Goal: Information Seeking & Learning: Understand process/instructions

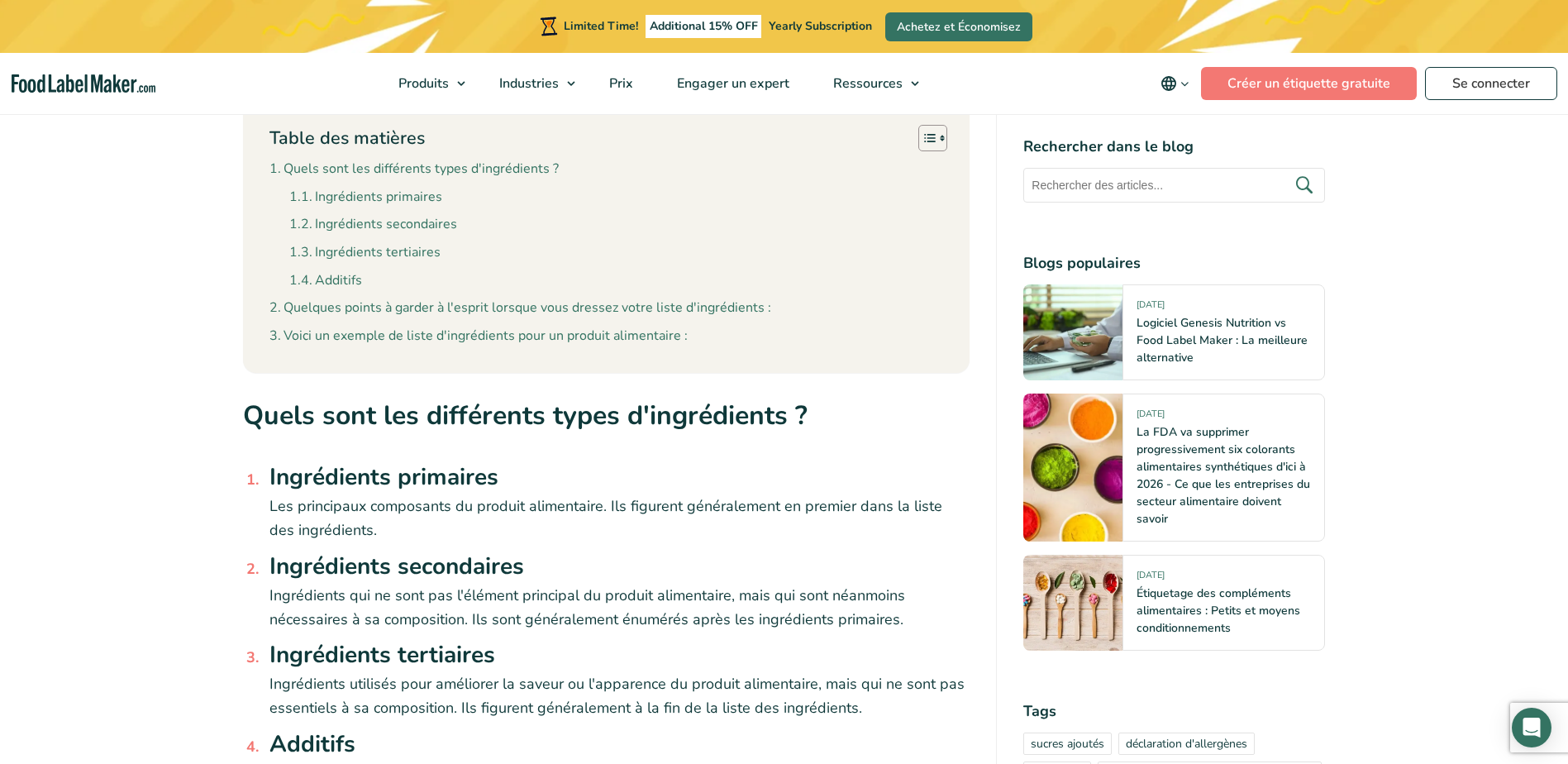
scroll to position [1075, 0]
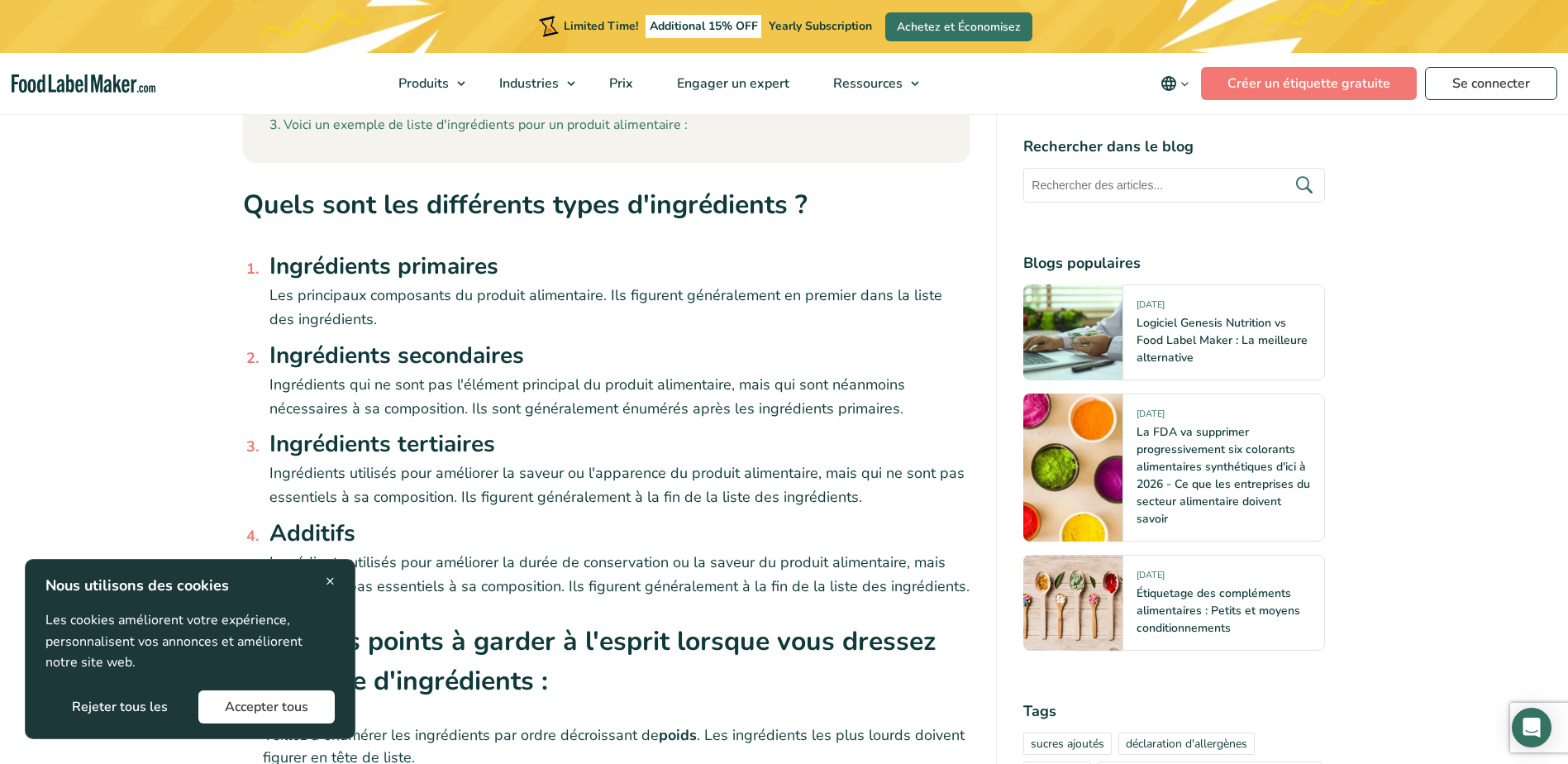
click at [326, 585] on span "×" at bounding box center [330, 581] width 9 height 22
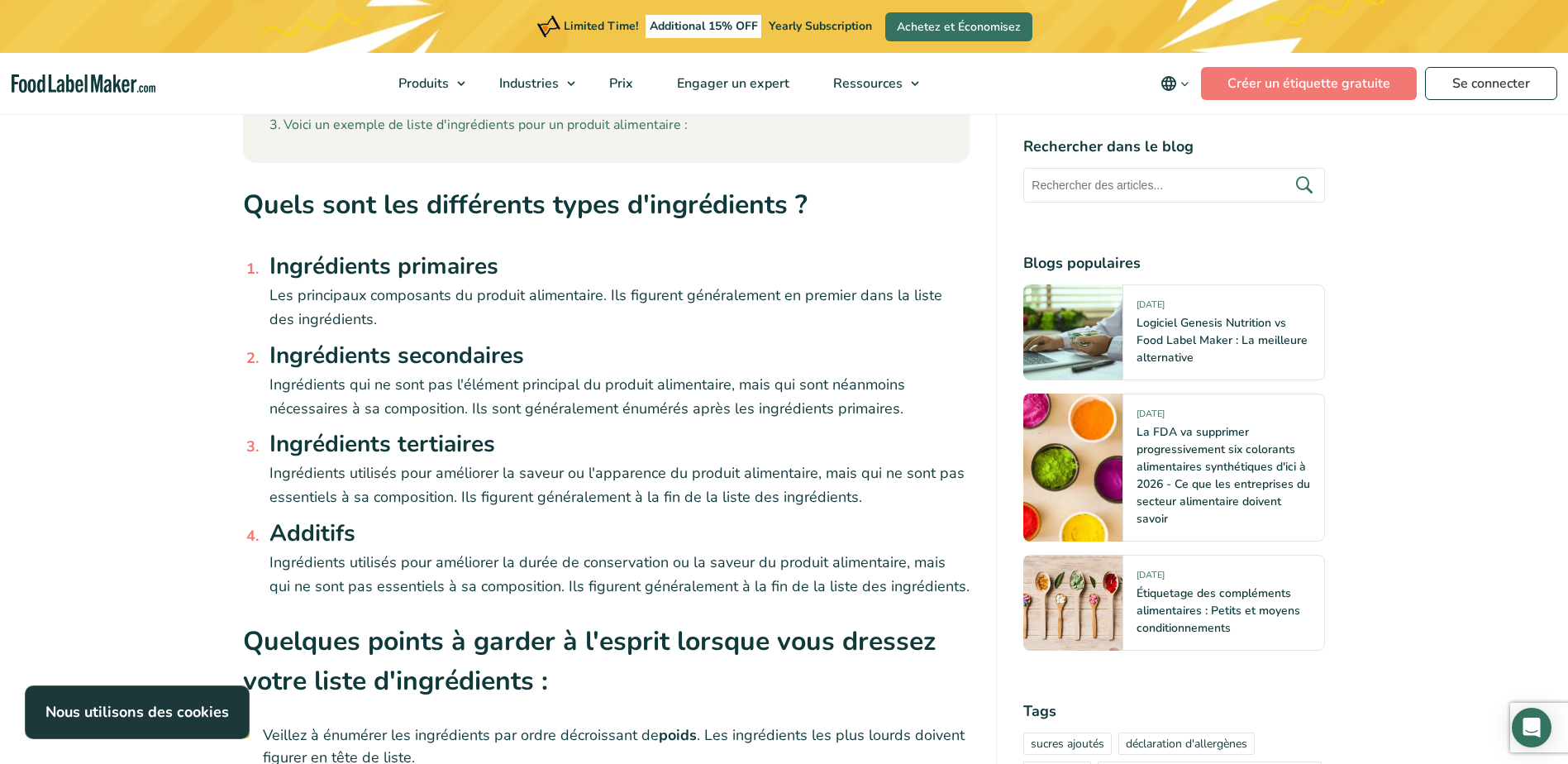
click at [713, 390] on span "Ingrédients qui ne sont pas l'élément principal du produit alimentaire, mais qu…" at bounding box center [587, 396] width 636 height 44
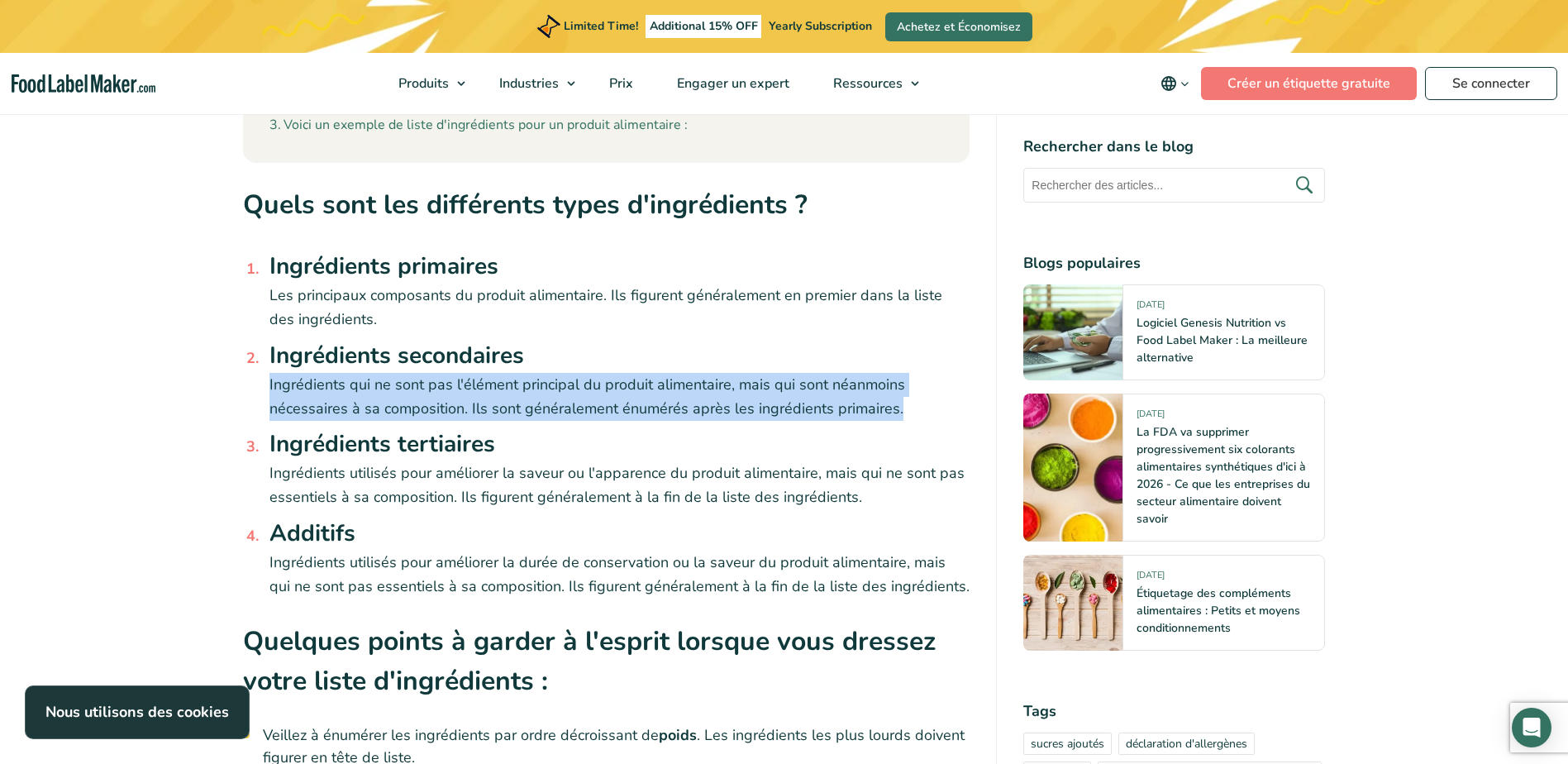
drag, startPoint x: 713, startPoint y: 390, endPoint x: 710, endPoint y: 407, distance: 17.3
click at [710, 407] on span "Ingrédients qui ne sont pas l'élément principal du produit alimentaire, mais qu…" at bounding box center [587, 396] width 636 height 44
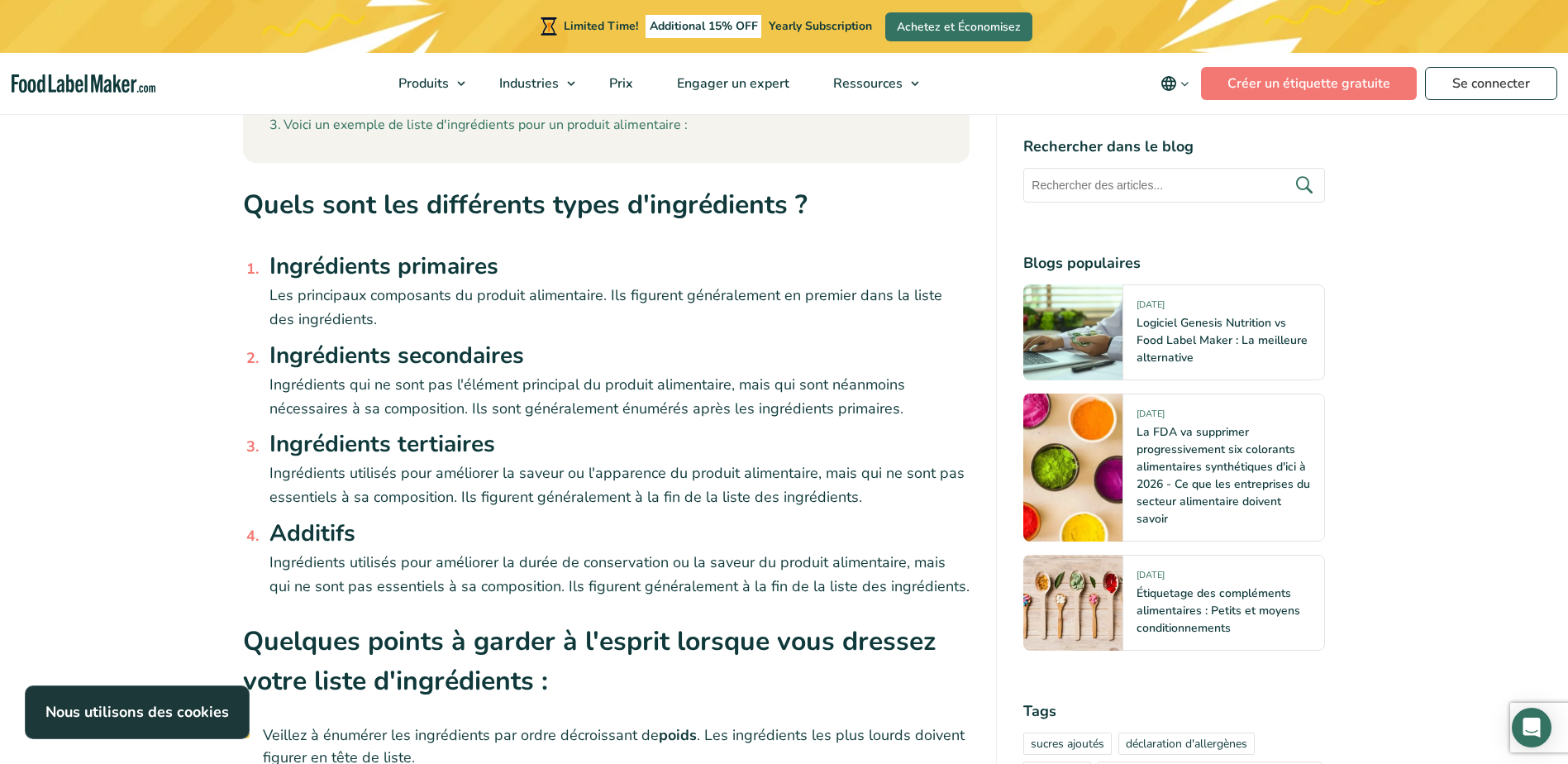
click at [710, 407] on span "Ingrédients qui ne sont pas l'élément principal du produit alimentaire, mais qu…" at bounding box center [587, 396] width 636 height 44
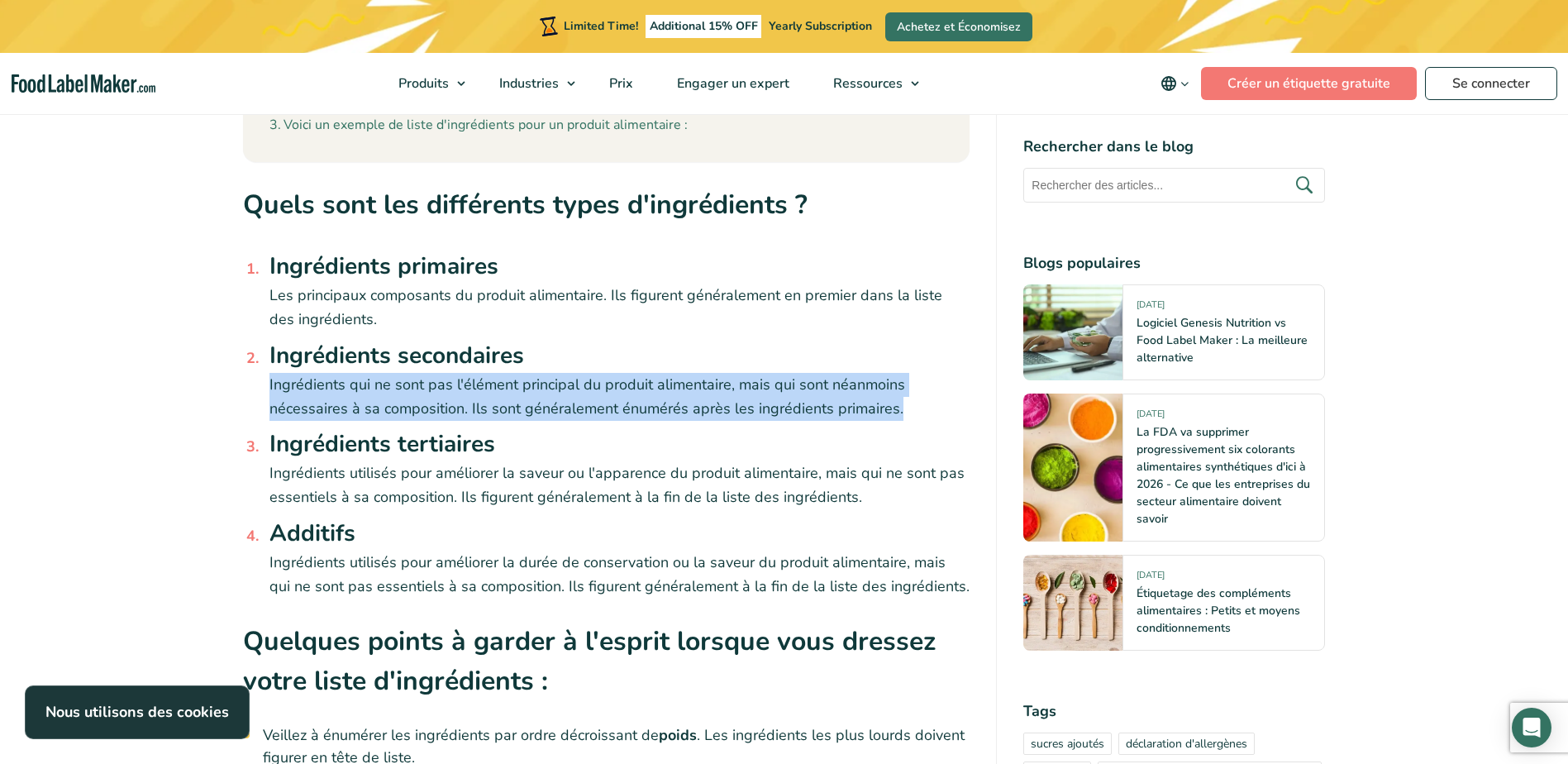
click at [710, 407] on span "Ingrédients qui ne sont pas l'élément principal du produit alimentaire, mais qu…" at bounding box center [587, 396] width 636 height 44
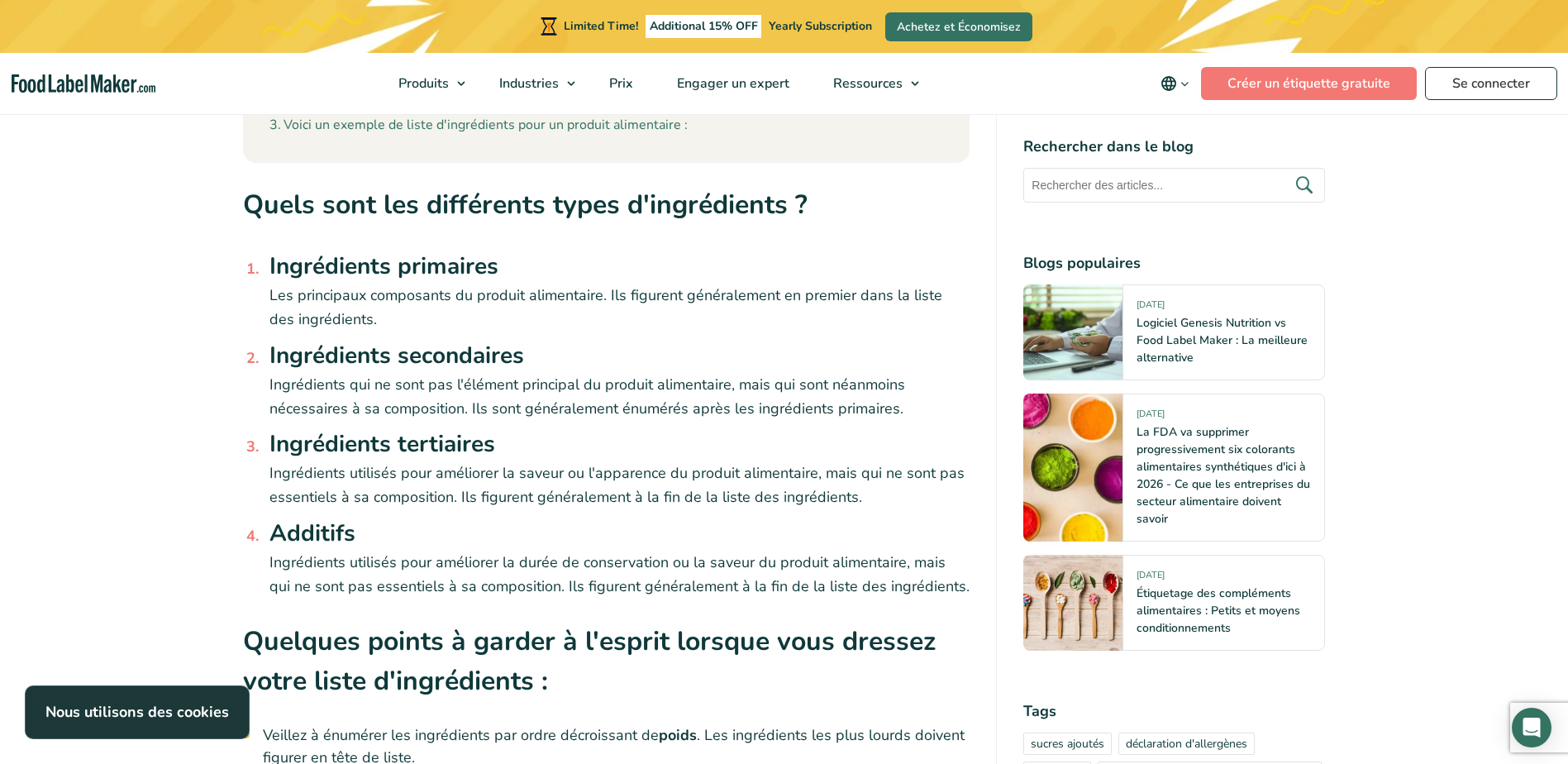
click at [529, 477] on span "Ingrédients utilisés pour améliorer la saveur ou l'apparence du produit aliment…" at bounding box center [617, 486] width 695 height 44
click at [529, 477] on span "Ingrédients utilisés pour améliorer la saveur ou l'apparence du produit aliment…" at bounding box center [617, 486] width 695 height 44
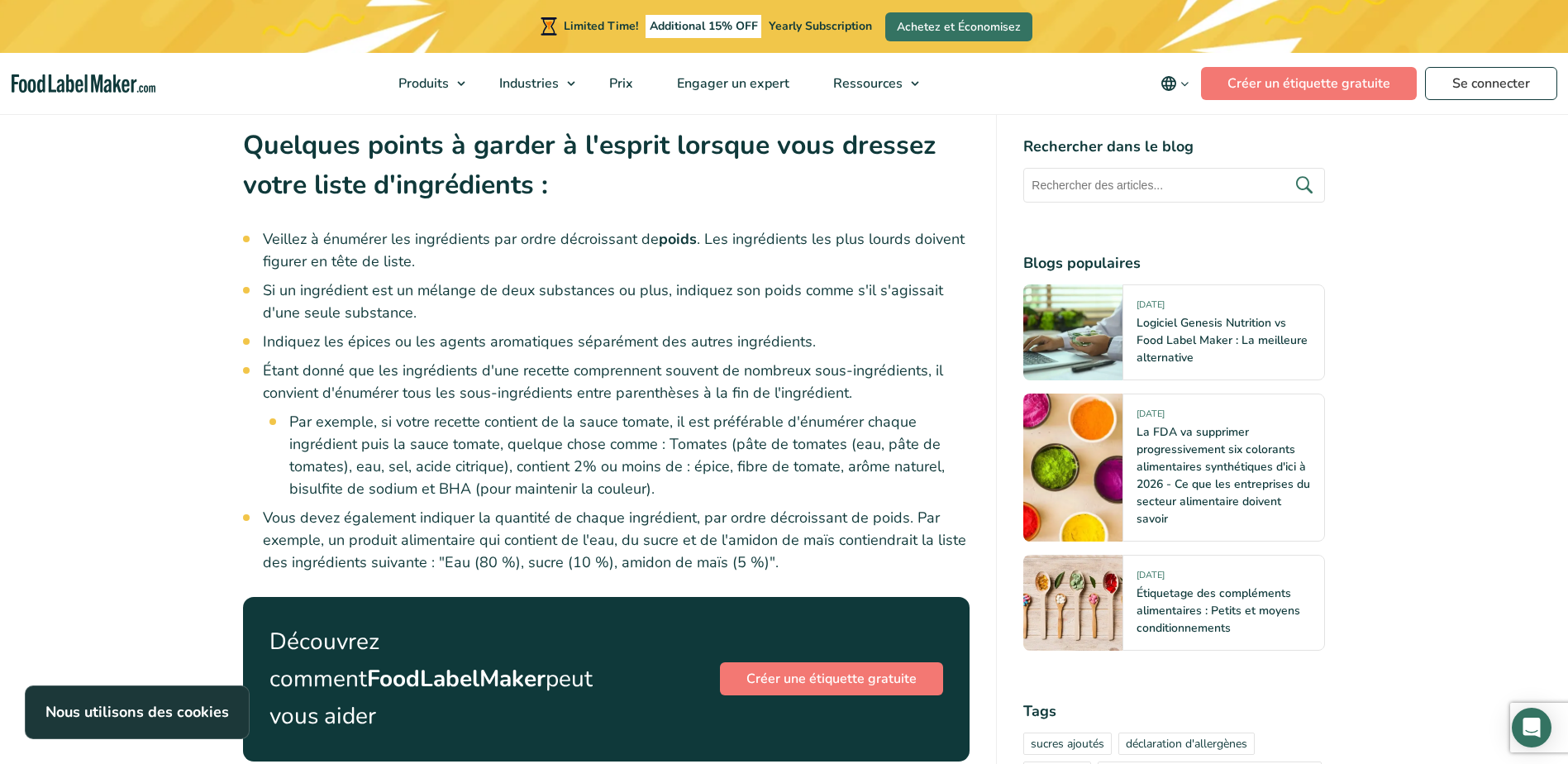
scroll to position [1654, 0]
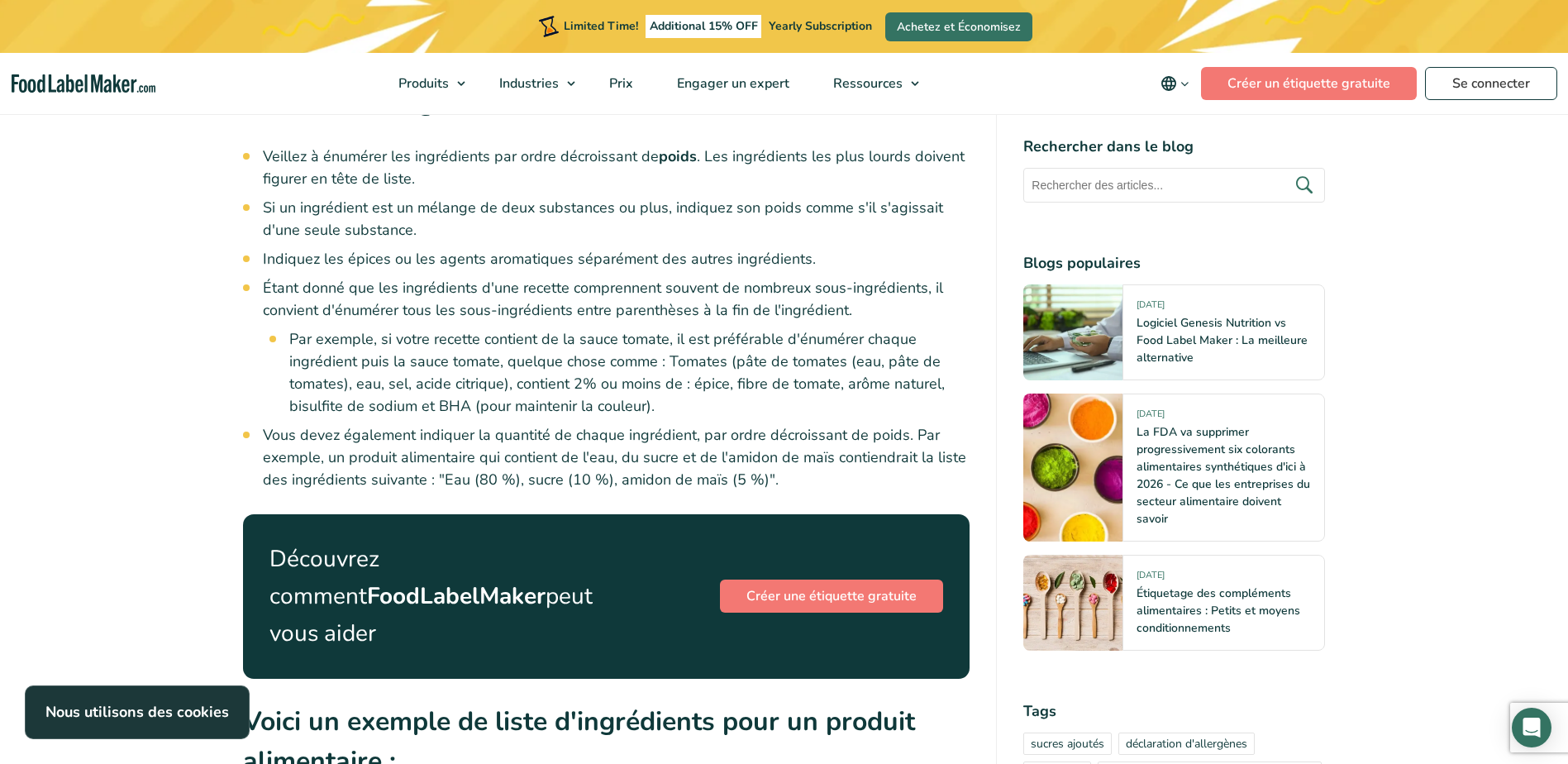
click at [336, 435] on li "Vous devez également indiquer la quantité de chaque ingrédient, par ordre décro…" at bounding box center [617, 458] width 708 height 67
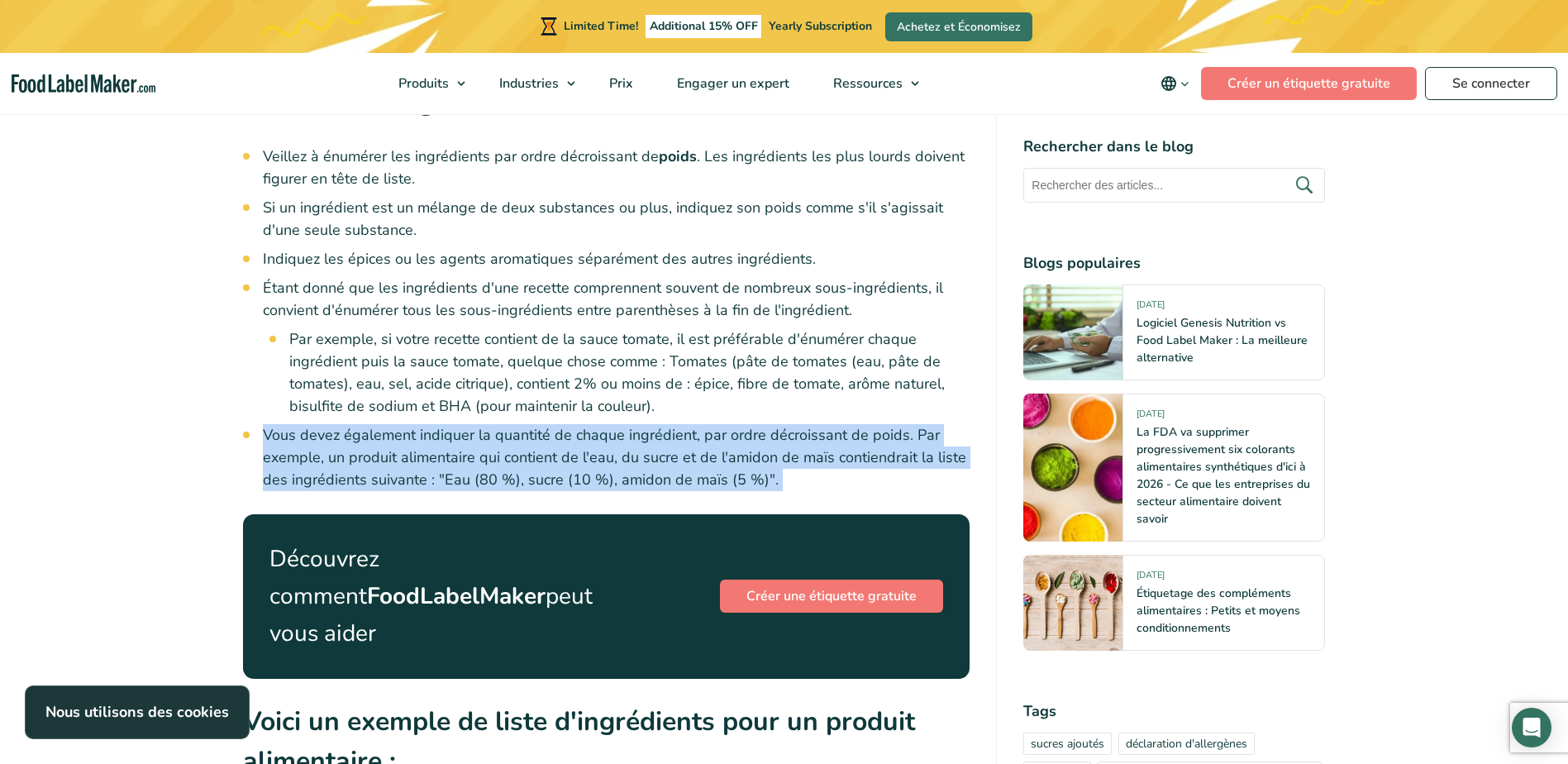
click at [336, 435] on li "Vous devez également indiquer la quantité de chaque ingrédient, par ordre décro…" at bounding box center [617, 458] width 708 height 67
drag, startPoint x: 336, startPoint y: 435, endPoint x: 216, endPoint y: 455, distance: 121.7
click at [216, 455] on article "[DATE] Comment créer la bonne liste d'ingrédients pour votre étiquette alimenta…" at bounding box center [784, 610] width 1568 height 4177
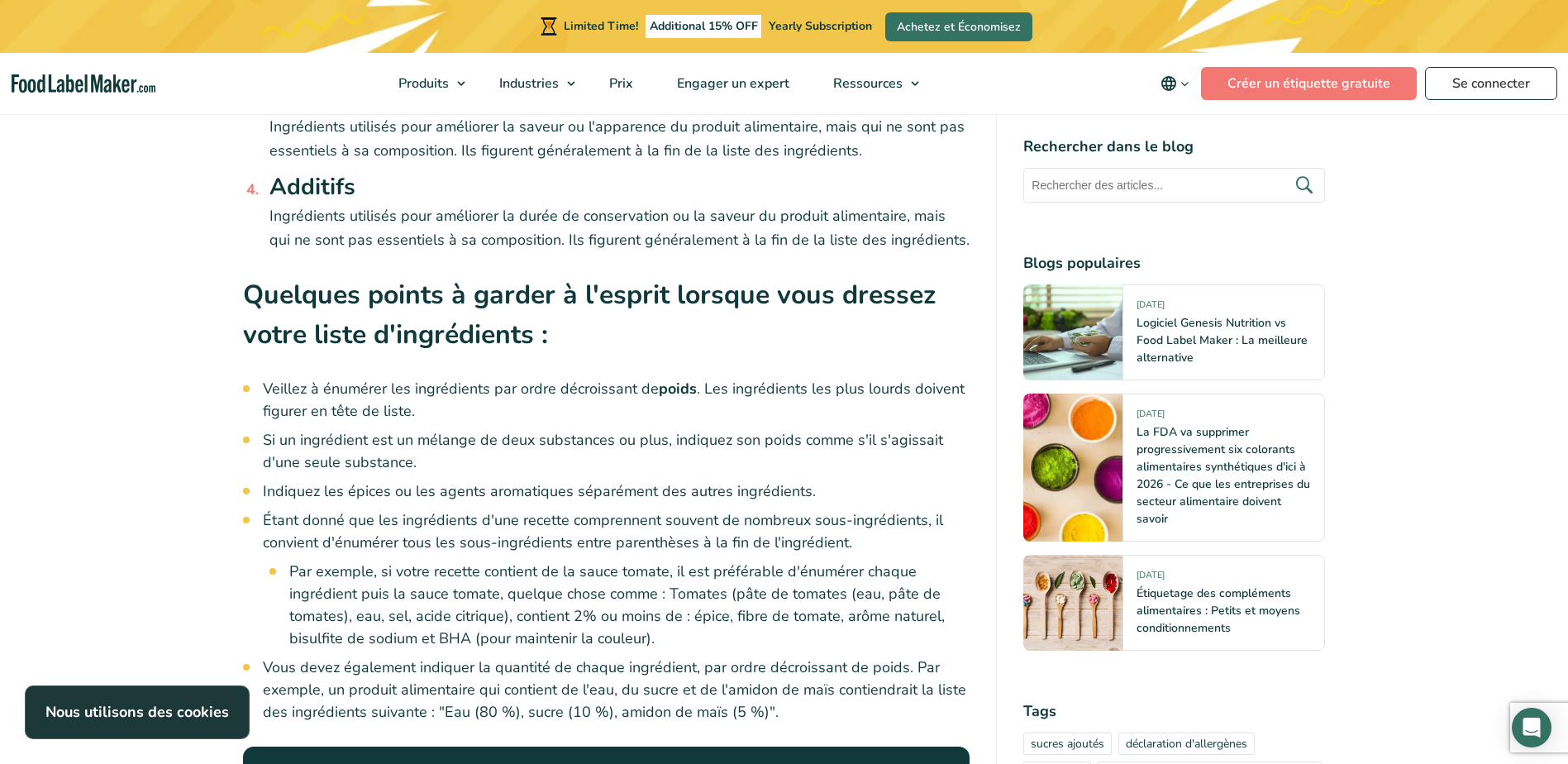
scroll to position [1406, 0]
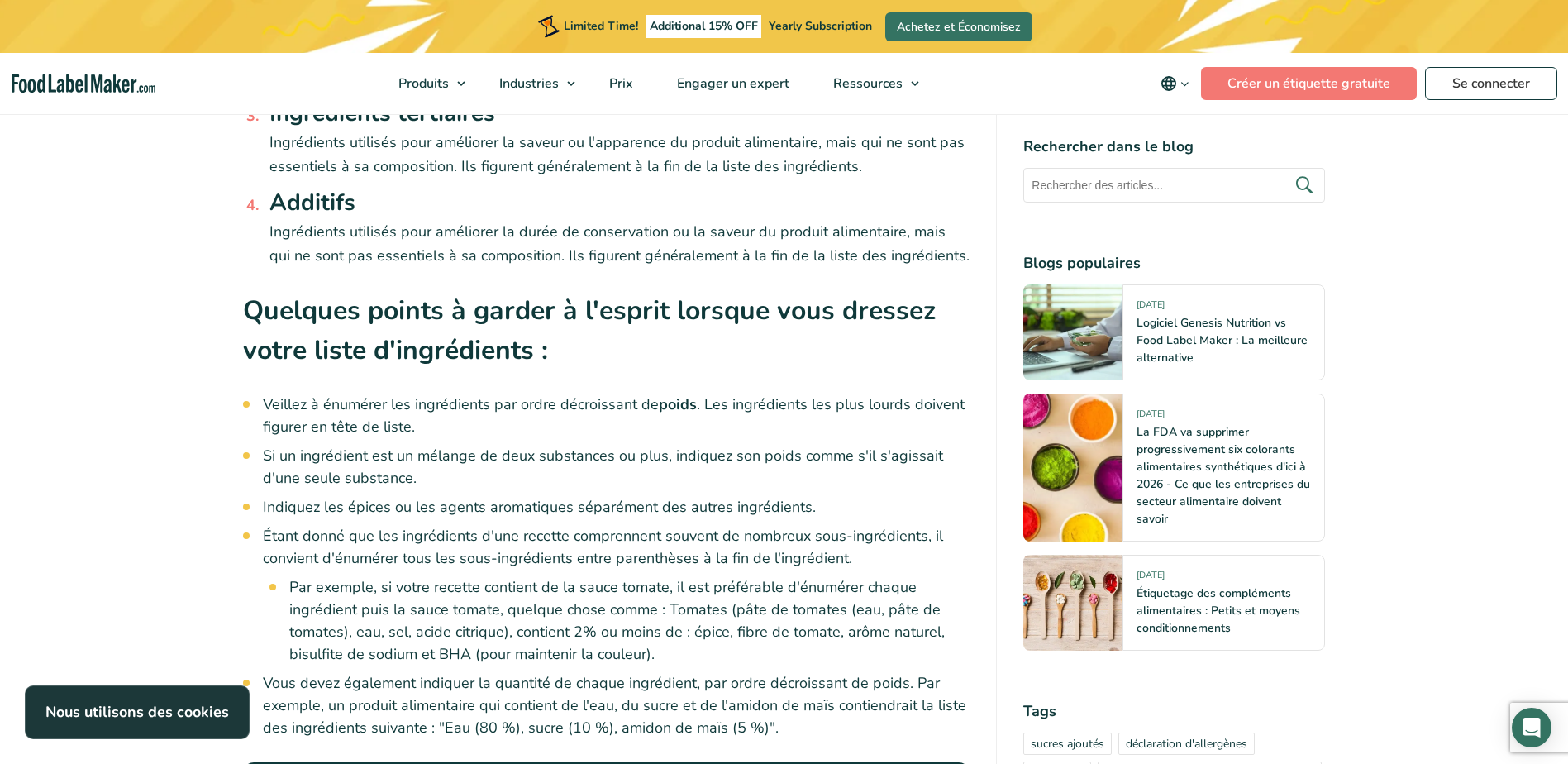
click at [585, 461] on li "Si un ingrédient est un mélange de deux substances ou plus, indiquez son poids …" at bounding box center [617, 467] width 708 height 45
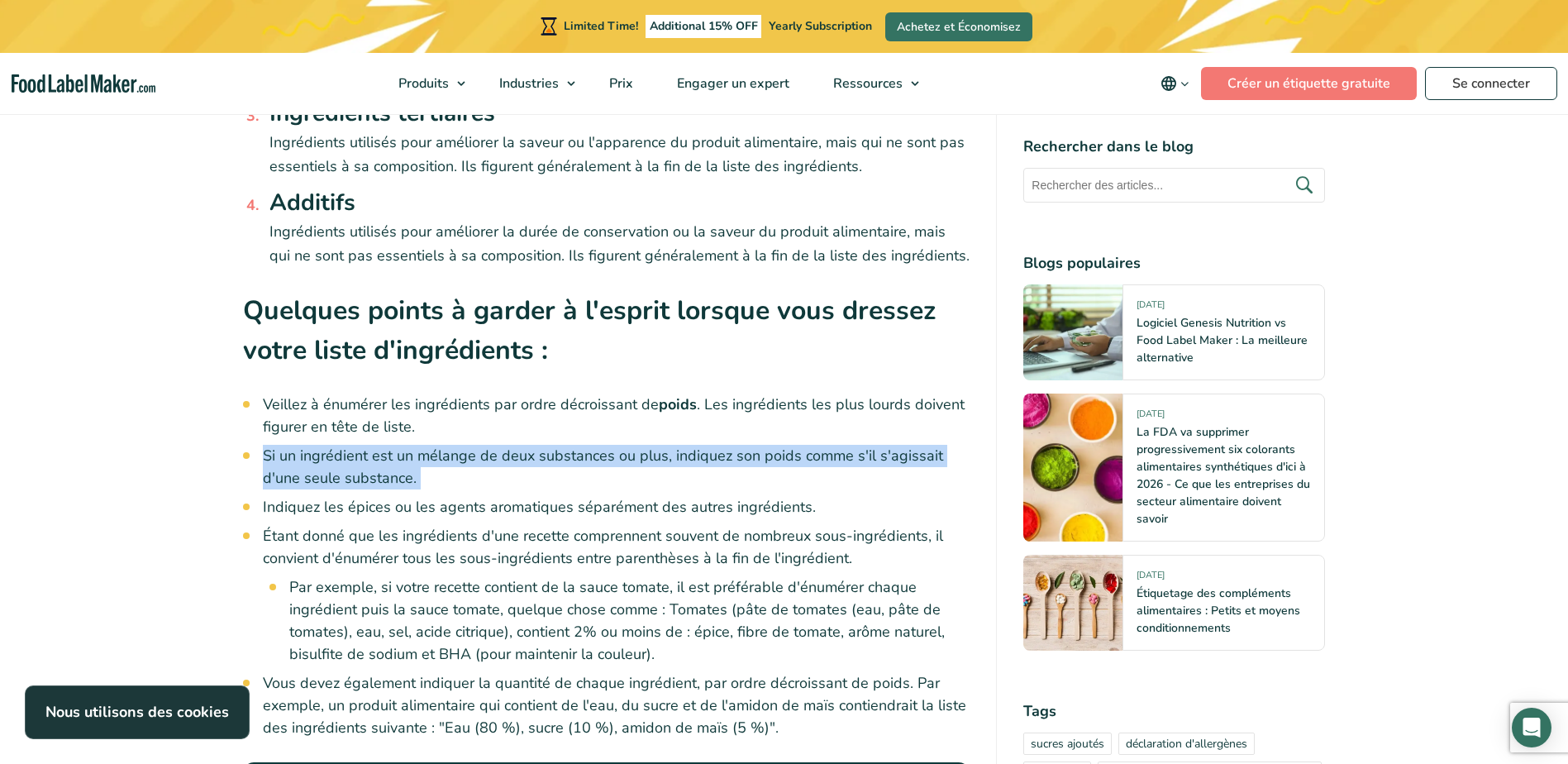
click at [585, 461] on li "Si un ingrédient est un mélange de deux substances ou plus, indiquez son poids …" at bounding box center [617, 467] width 708 height 45
drag, startPoint x: 585, startPoint y: 461, endPoint x: 580, endPoint y: 472, distance: 12.1
click at [580, 472] on li "Si un ingrédient est un mélange de deux substances ou plus, indiquez son poids …" at bounding box center [617, 467] width 708 height 45
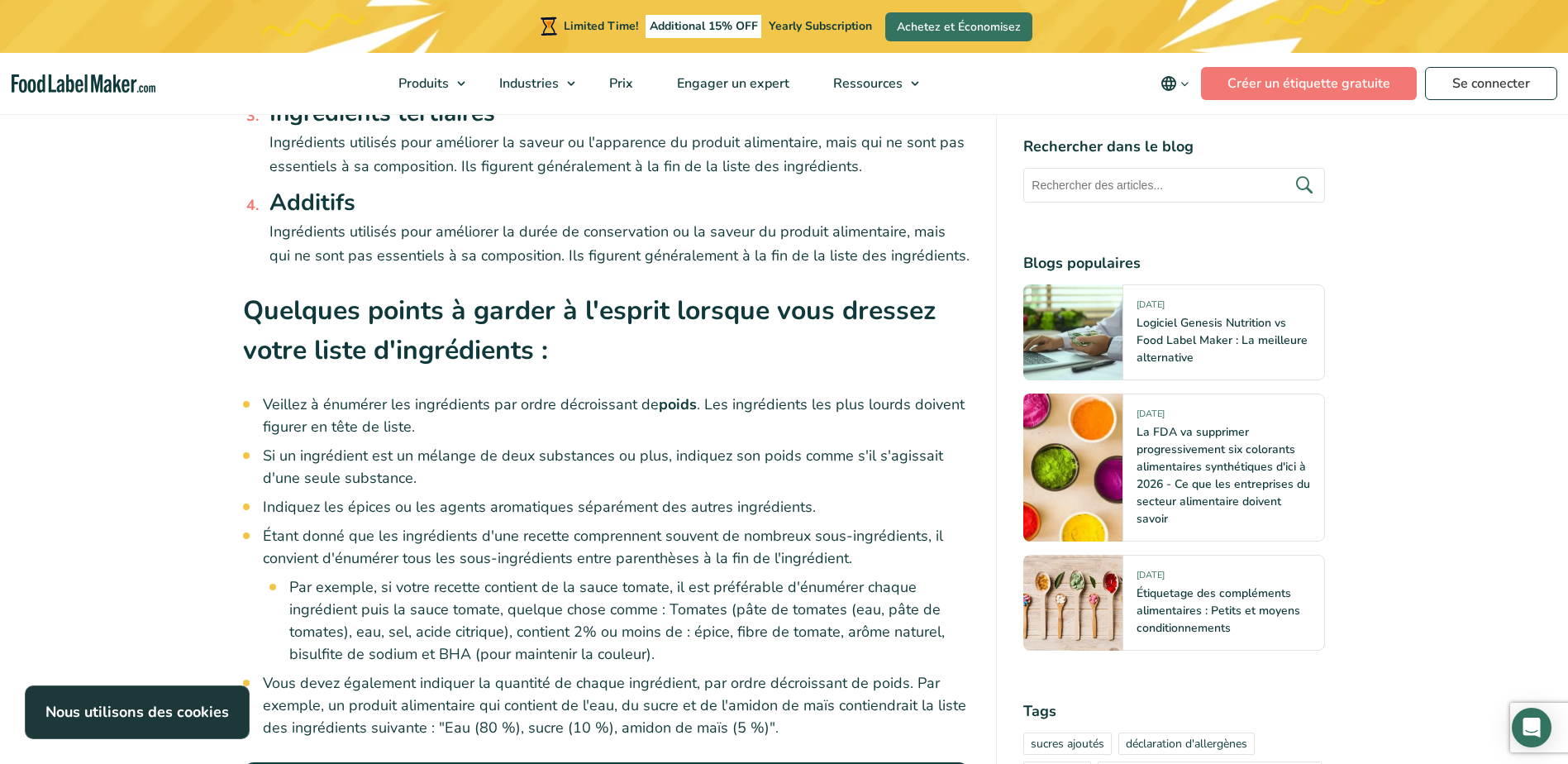
click at [591, 514] on li "Indiquez les épices ou les agents aromatiques séparément des autres ingrédients." at bounding box center [617, 507] width 708 height 22
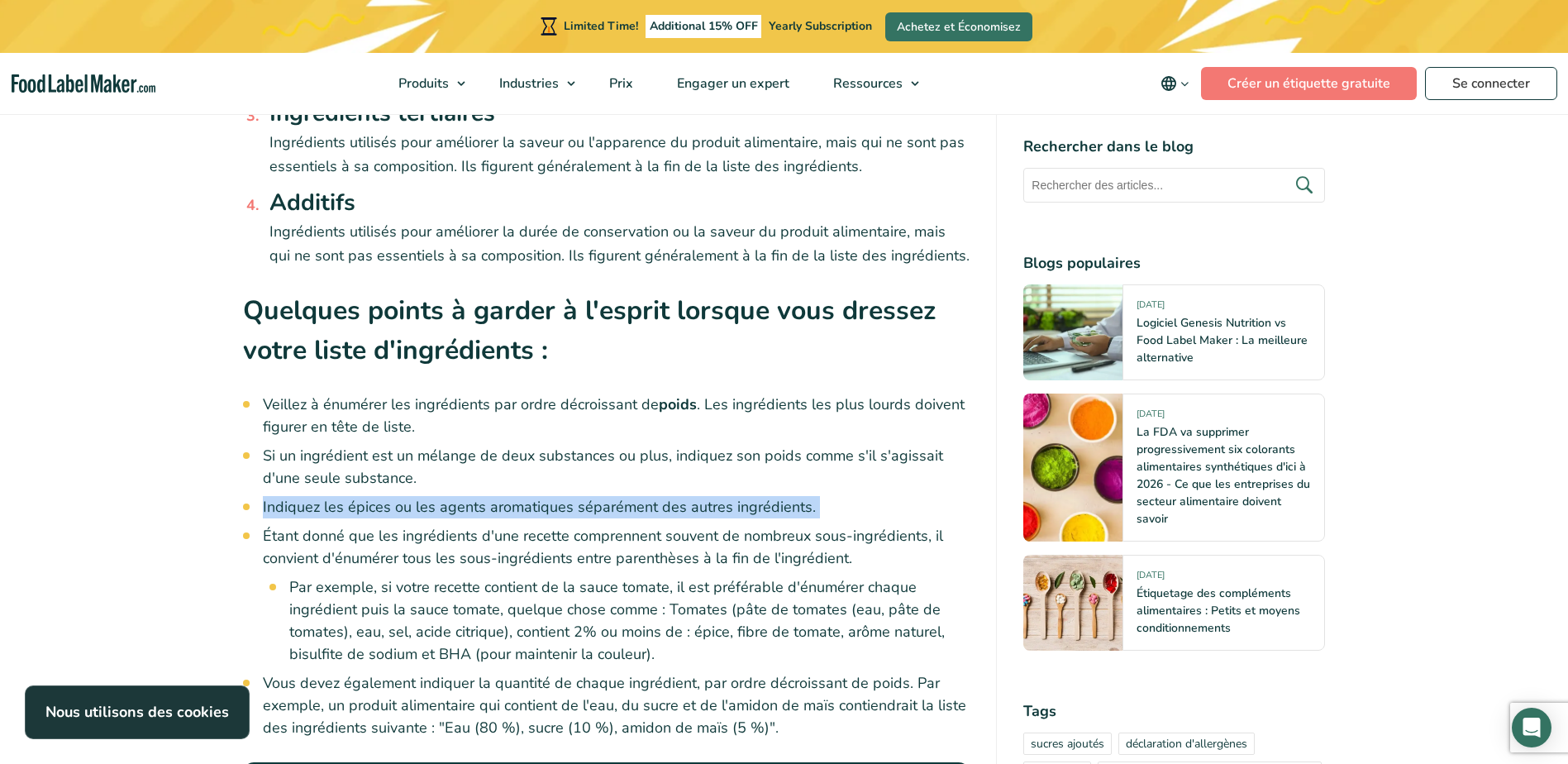
click at [591, 514] on li "Indiquez les épices ou les agents aromatiques séparément des autres ingrédients." at bounding box center [617, 507] width 708 height 22
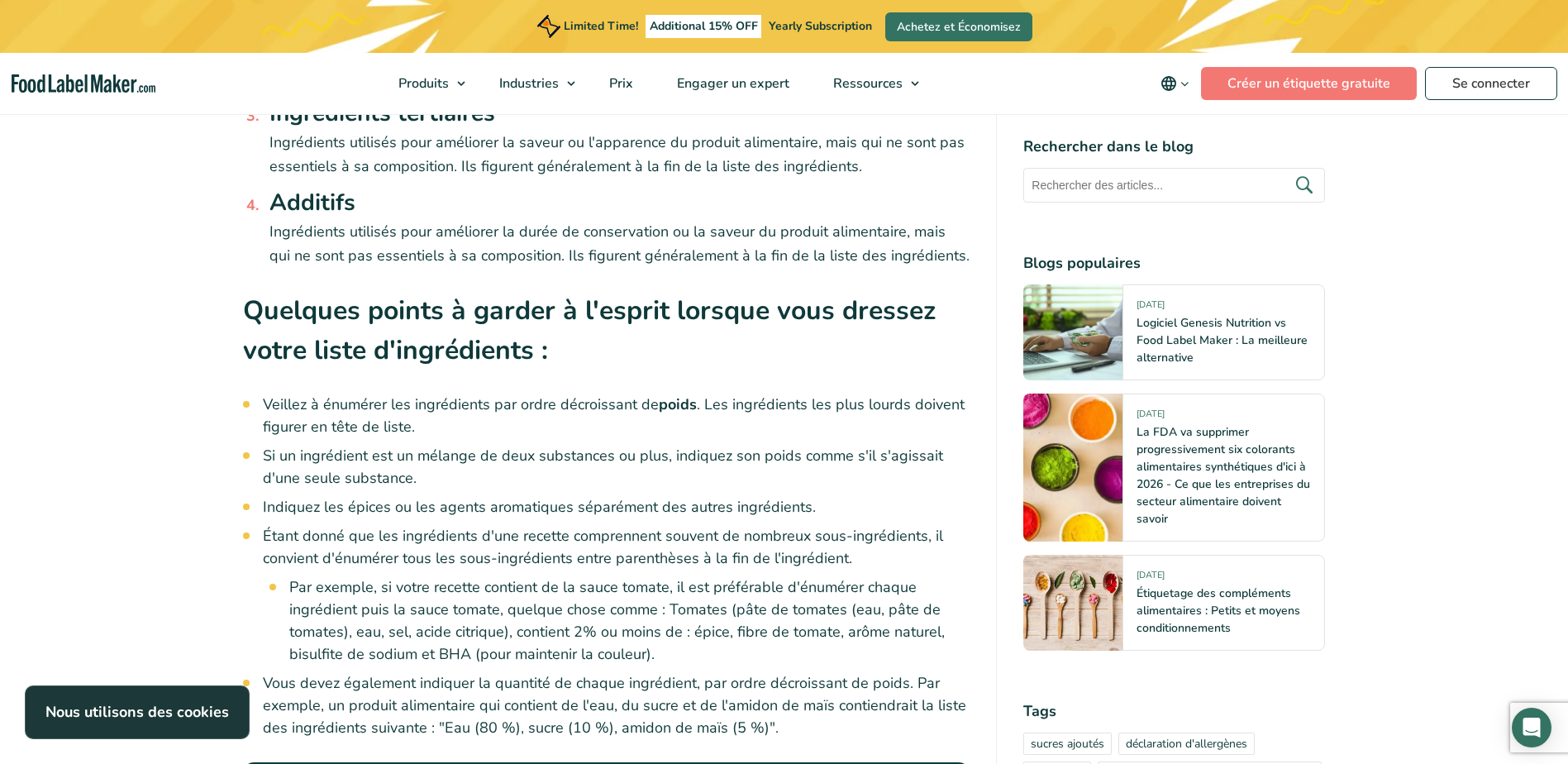
drag, startPoint x: 591, startPoint y: 514, endPoint x: 580, endPoint y: 537, distance: 25.5
click at [580, 537] on li "Étant donné que les ingrédients d'une recette comprennent souvent de nombreux s…" at bounding box center [617, 596] width 708 height 141
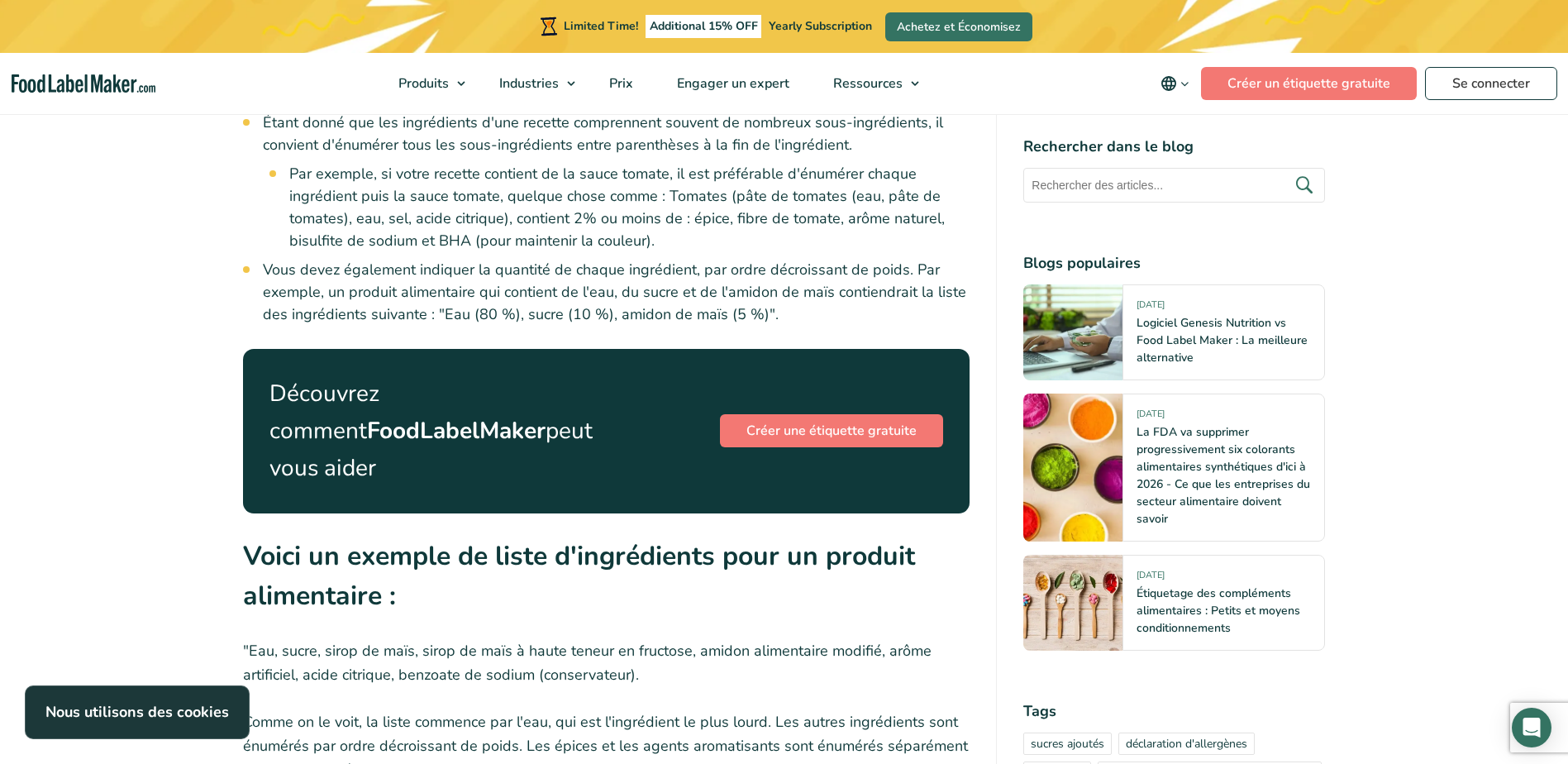
click at [1425, 344] on article "[DATE] Comment créer la bonne liste d'ingrédients pour votre étiquette alimenta…" at bounding box center [784, 444] width 1568 height 4177
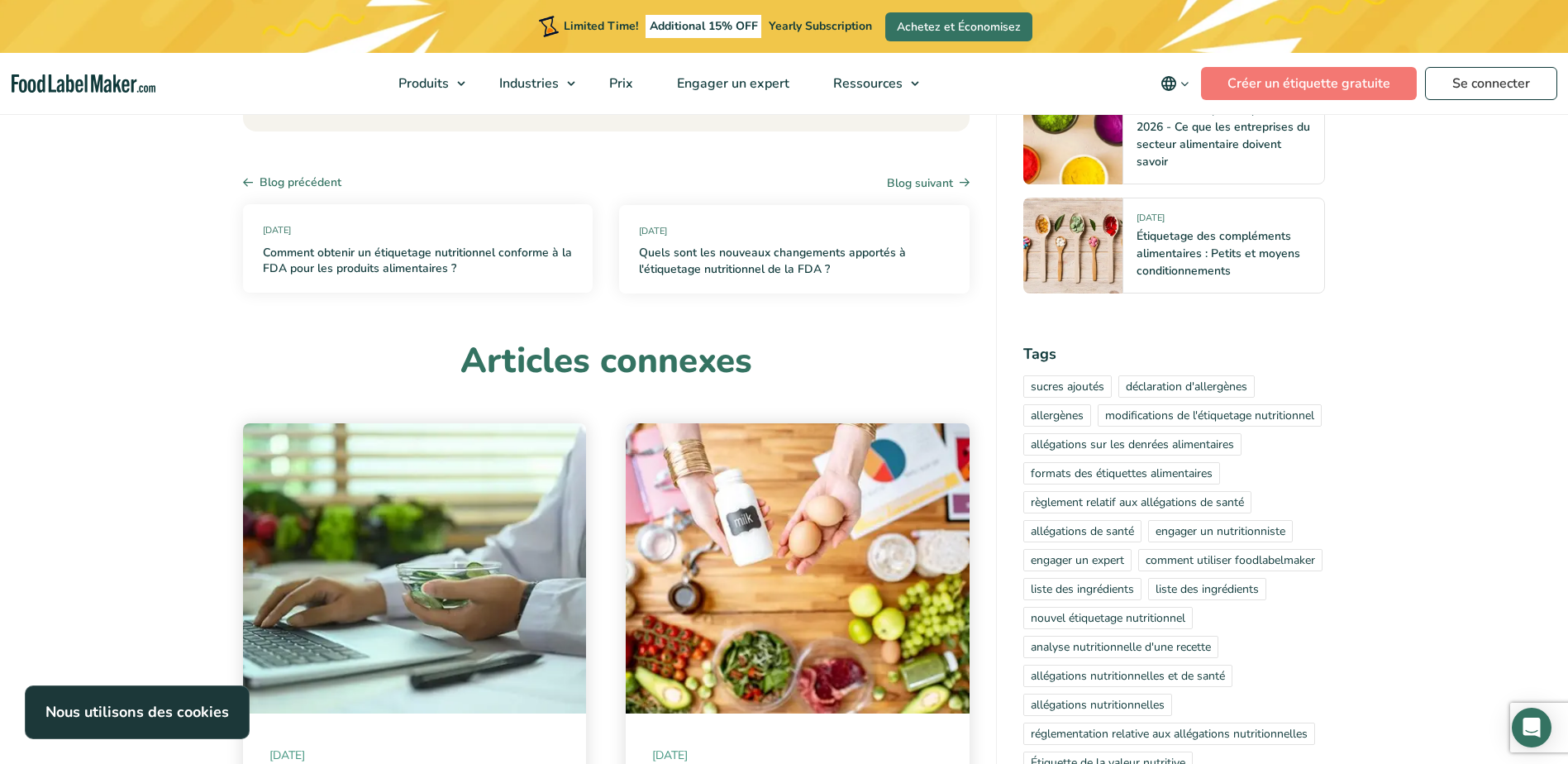
scroll to position [3390, 0]
